Goal: Transaction & Acquisition: Purchase product/service

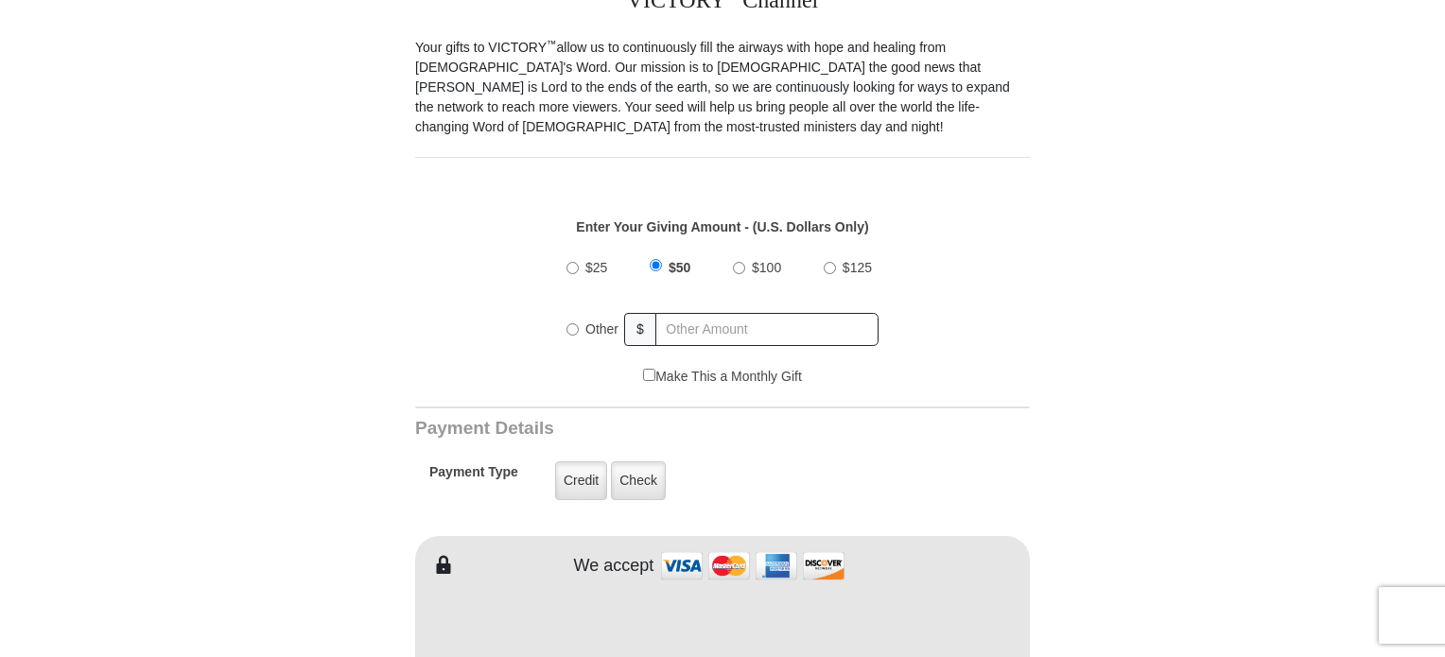
scroll to position [568, 0]
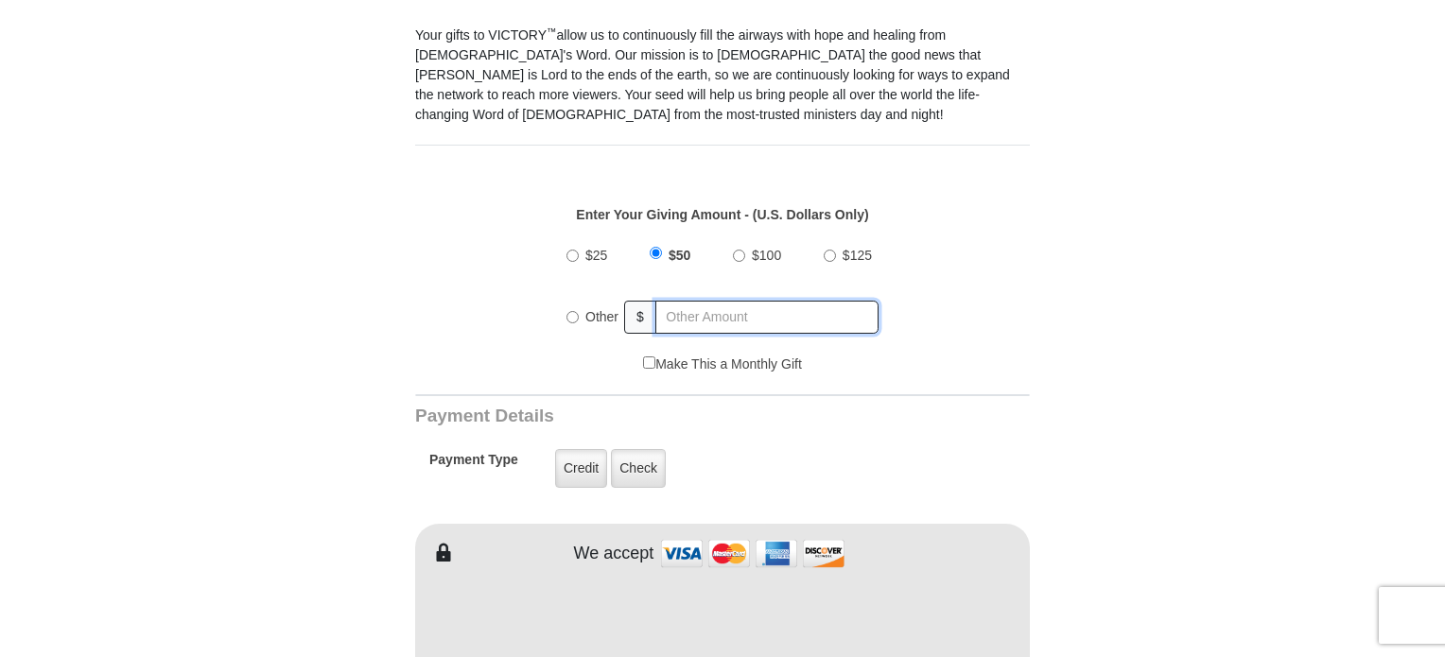
radio input "true"
click at [699, 301] on input "text" at bounding box center [767, 317] width 221 height 33
type input "150.00"
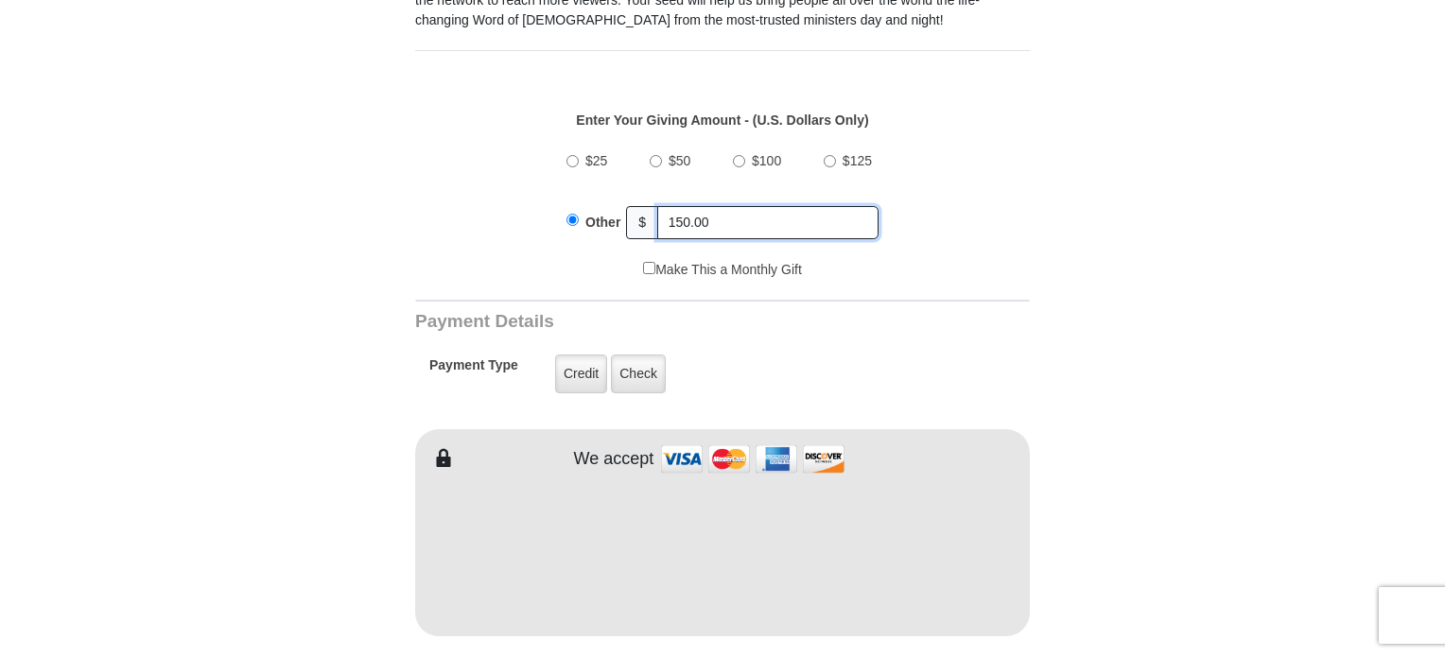
scroll to position [757, 0]
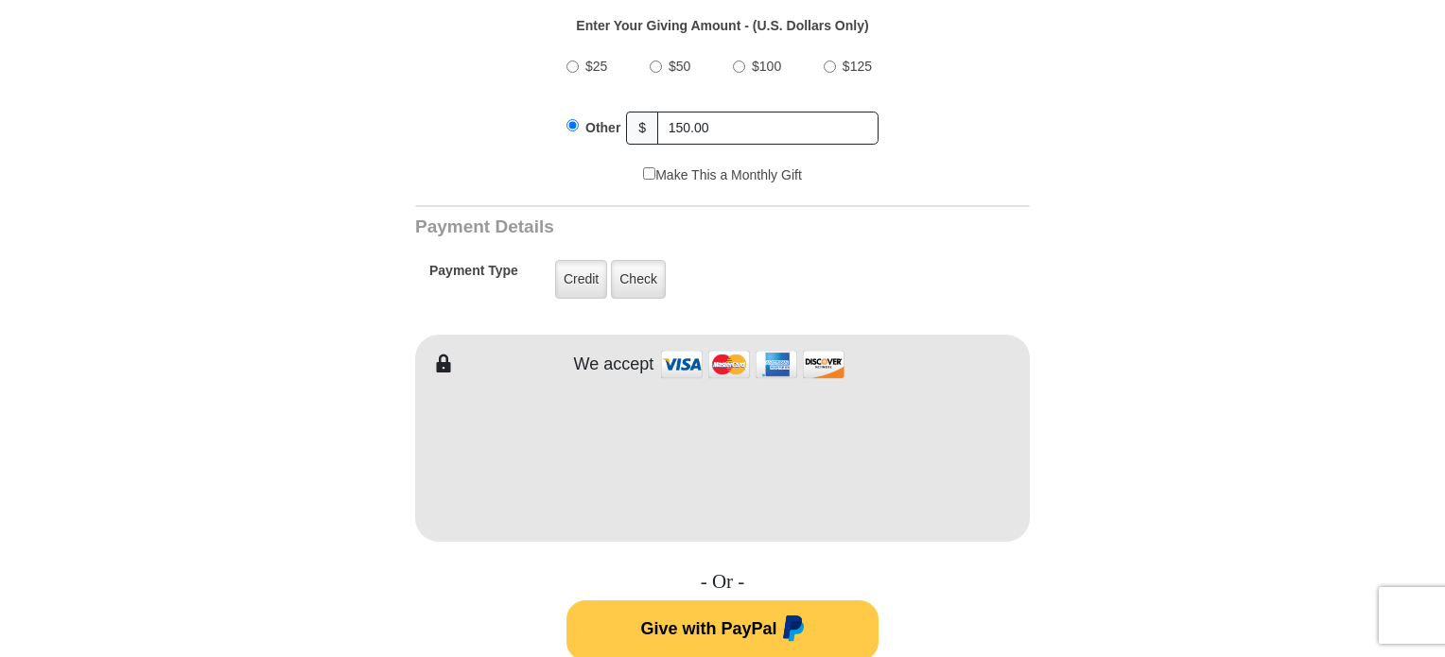
type input "Victoria"
type input "[PERSON_NAME]"
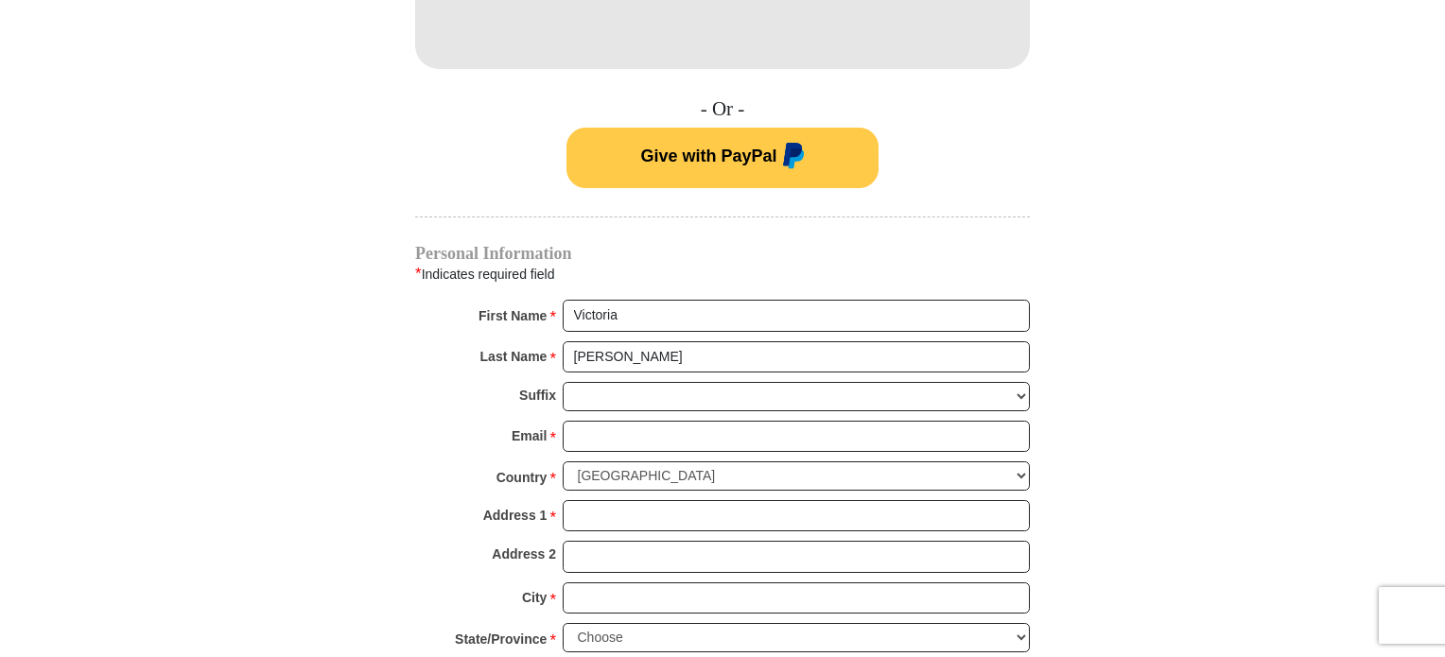
scroll to position [1324, 0]
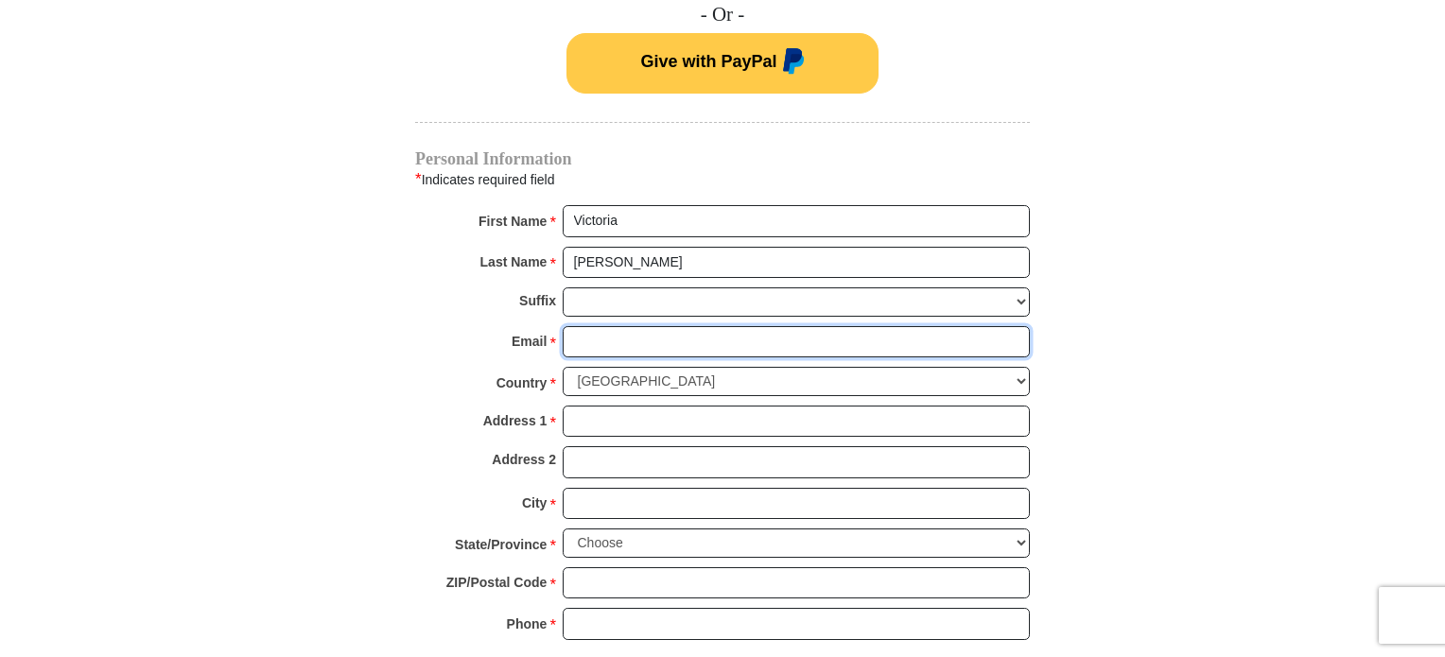
click at [630, 326] on input "Email *" at bounding box center [796, 342] width 467 height 32
type input "[EMAIL_ADDRESS][DOMAIN_NAME]"
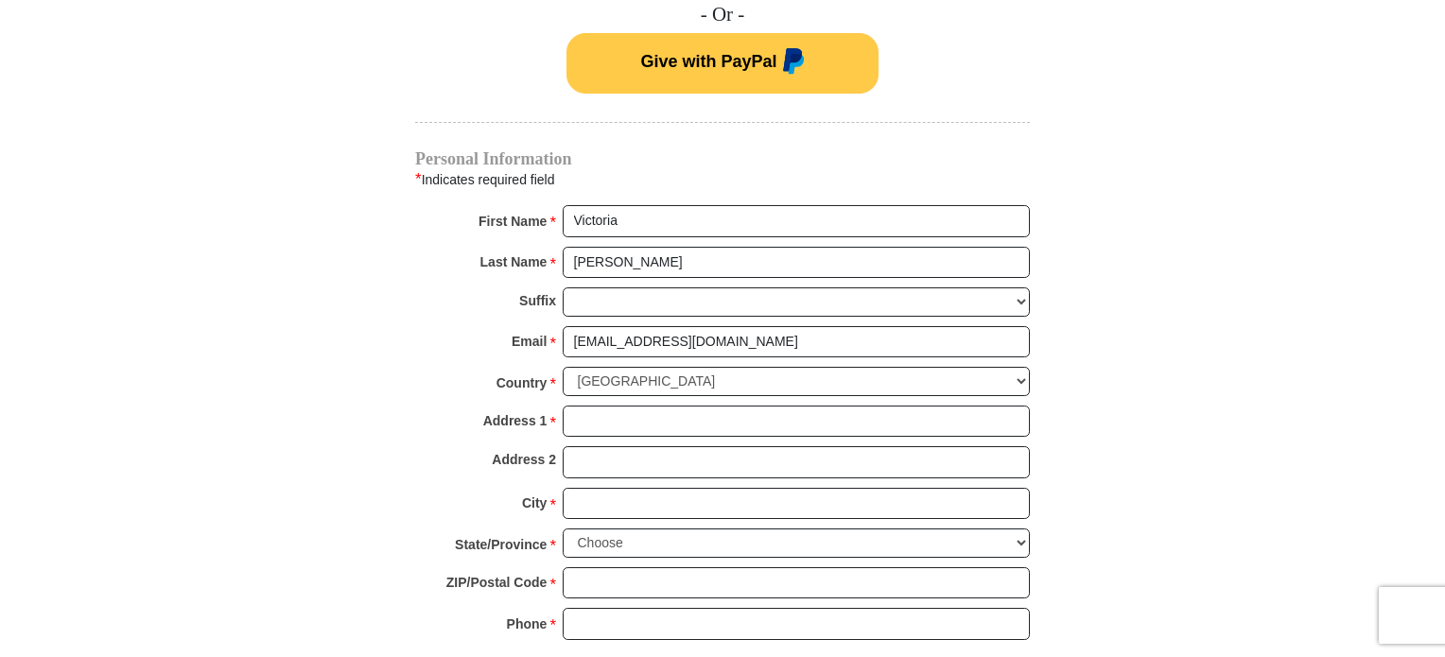
type input "[STREET_ADDRESS]"
type input "STEWARDSON"
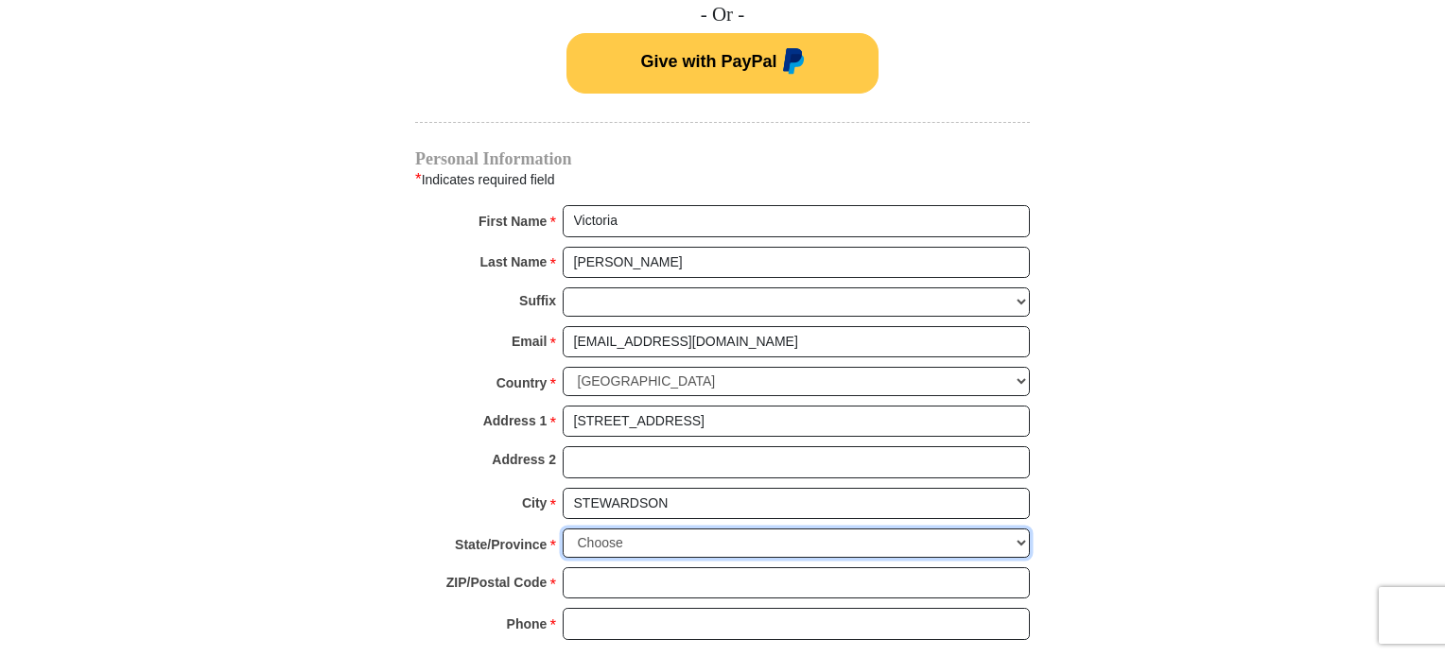
select select "IL"
type input "62463-1060"
type input "6182924086"
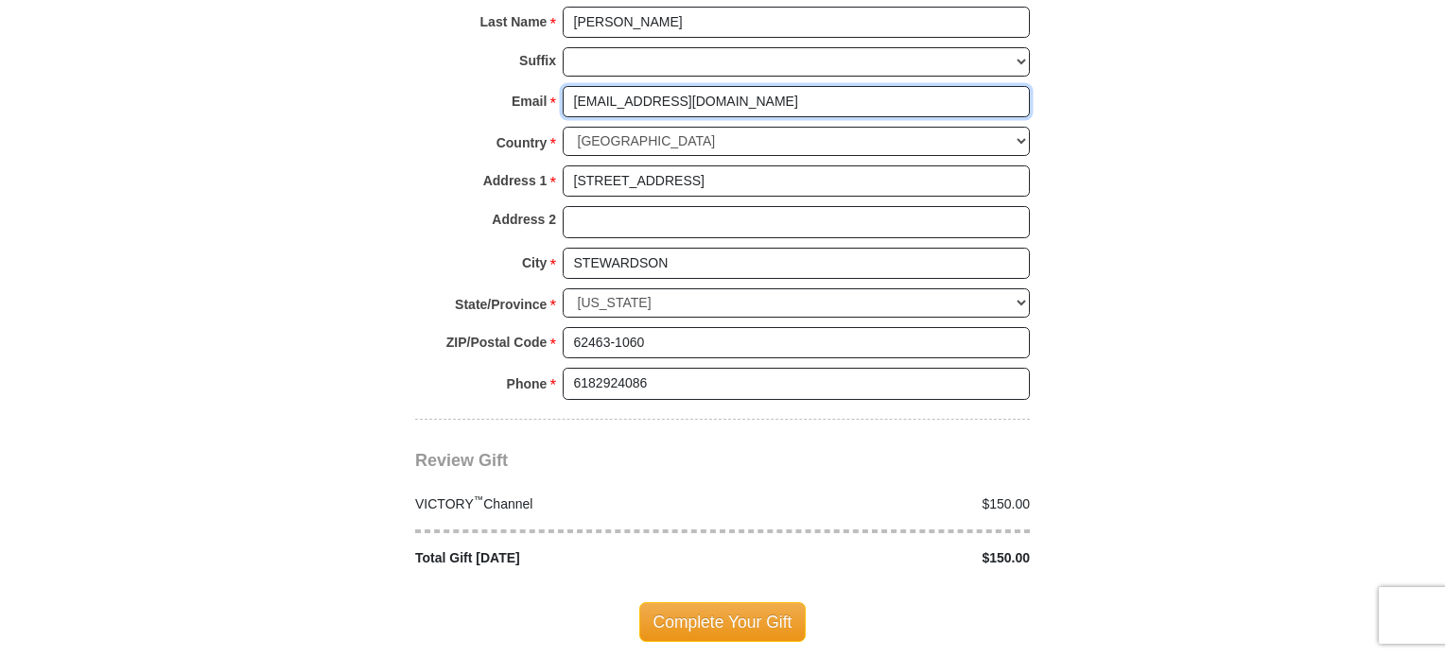
scroll to position [1608, 0]
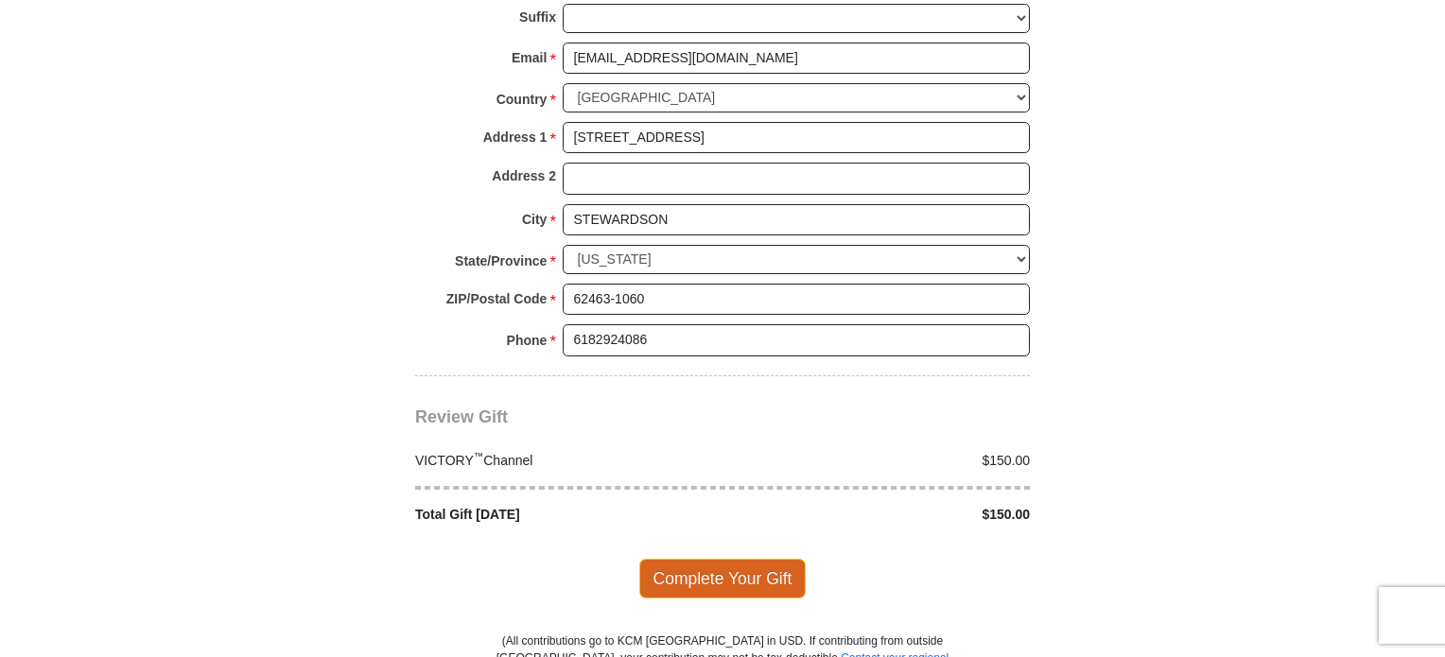
click at [753, 559] on span "Complete Your Gift" at bounding box center [722, 579] width 167 height 40
